Goal: Task Accomplishment & Management: Complete application form

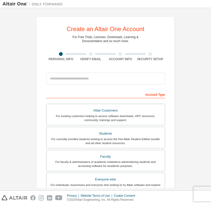
click at [119, 136] on div "Students" at bounding box center [105, 133] width 112 height 7
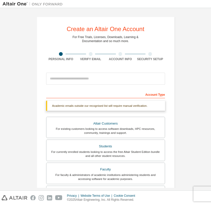
drag, startPoint x: 209, startPoint y: 30, endPoint x: 206, endPoint y: 50, distance: 19.8
click at [206, 50] on div "Create an Altair One Account For Free Trials, Licenses, Downloads, Learning & D…" at bounding box center [105, 99] width 211 height 183
drag, startPoint x: 206, startPoint y: 50, endPoint x: 211, endPoint y: 76, distance: 26.9
click at [211, 76] on html "Create an Altair One Account For Free Trials, Licenses, Downloads, Learning & D…" at bounding box center [105, 102] width 211 height 205
click at [203, 46] on div "Create an Altair One Account For Free Trials, Licenses, Downloads, Learning & D…" at bounding box center [106, 150] width 206 height 279
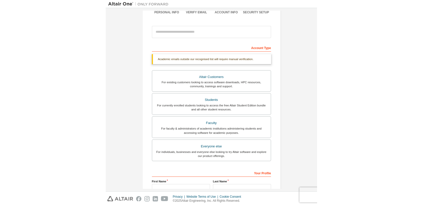
scroll to position [46, 0]
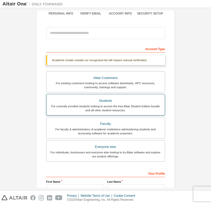
click at [129, 110] on div "For currently enrolled students looking to access the free Altair Student Editi…" at bounding box center [105, 108] width 112 height 8
click at [151, 101] on div "Students" at bounding box center [105, 100] width 112 height 7
click at [153, 98] on div "Students" at bounding box center [105, 100] width 112 height 7
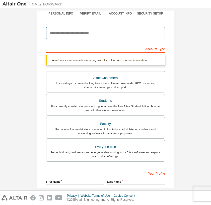
click at [102, 30] on input "email" at bounding box center [105, 33] width 119 height 12
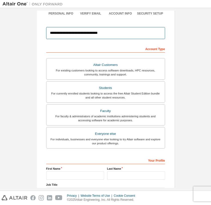
click at [111, 31] on input "**********" at bounding box center [105, 33] width 119 height 12
type input "**********"
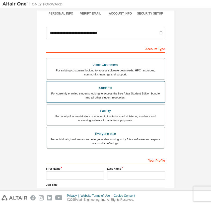
click at [111, 85] on div "Students" at bounding box center [105, 88] width 112 height 7
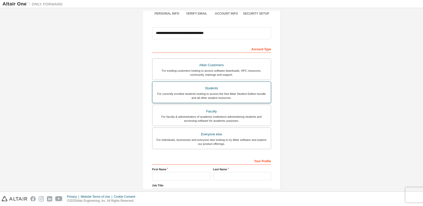
click at [211, 94] on div "For currently enrolled students looking to access the free Altair Student Editi…" at bounding box center [211, 96] width 112 height 8
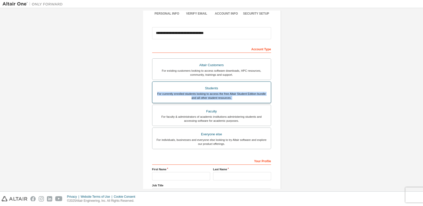
click at [211, 94] on div "For currently enrolled students looking to access the free Altair Student Editi…" at bounding box center [211, 96] width 112 height 8
click at [211, 85] on div "Students" at bounding box center [211, 88] width 112 height 7
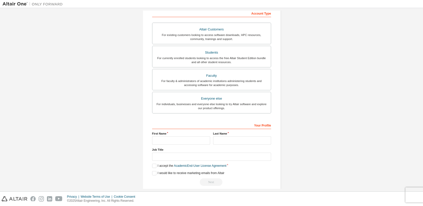
scroll to position [87, 0]
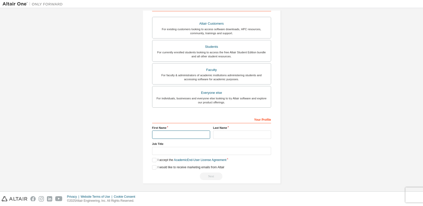
click at [172, 132] on input "text" at bounding box center [181, 134] width 58 height 8
type input "****"
click at [211, 134] on input "text" at bounding box center [242, 134] width 58 height 8
type input "**********"
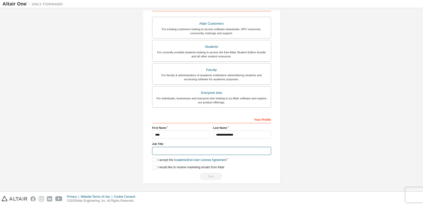
click at [188, 151] on input "text" at bounding box center [211, 151] width 119 height 8
click at [153, 159] on label "I accept the Academic End-User License Agreement" at bounding box center [189, 160] width 74 height 4
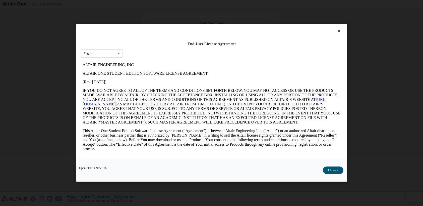
scroll to position [0, 0]
click at [211, 168] on button "I Accept" at bounding box center [332, 170] width 21 height 8
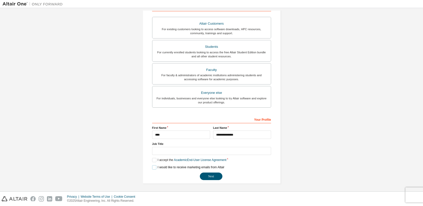
click at [152, 167] on label "I would like to receive marketing emails from Altair" at bounding box center [188, 167] width 72 height 4
click at [208, 174] on button "Next" at bounding box center [211, 176] width 23 height 8
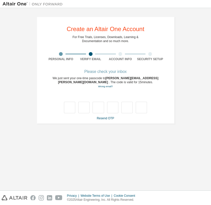
click at [112, 72] on div "Please check your inbox" at bounding box center [105, 71] width 119 height 3
click at [65, 109] on input "text" at bounding box center [69, 108] width 11 height 12
type input "*"
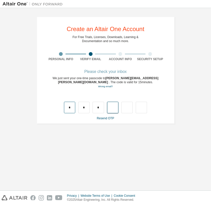
type input "*"
